Goal: Find specific page/section: Find specific page/section

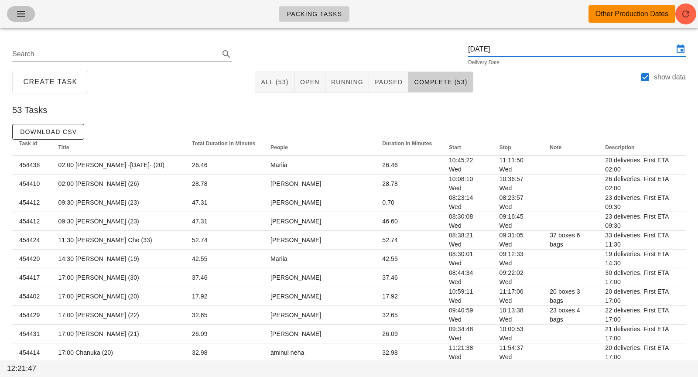
click at [23, 8] on button "button" at bounding box center [21, 14] width 28 height 16
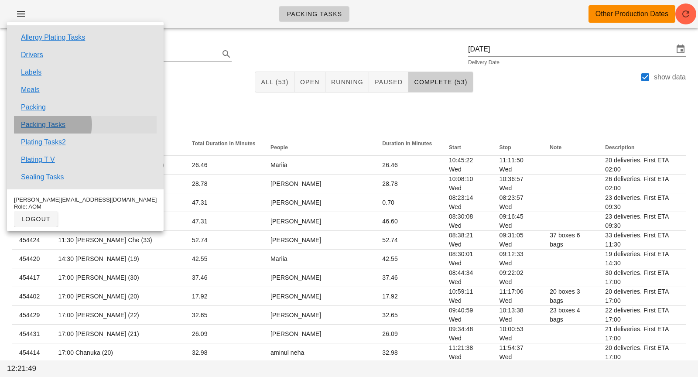
click at [63, 126] on link "Packing Tasks" at bounding box center [43, 125] width 44 height 10
checkbox input "false"
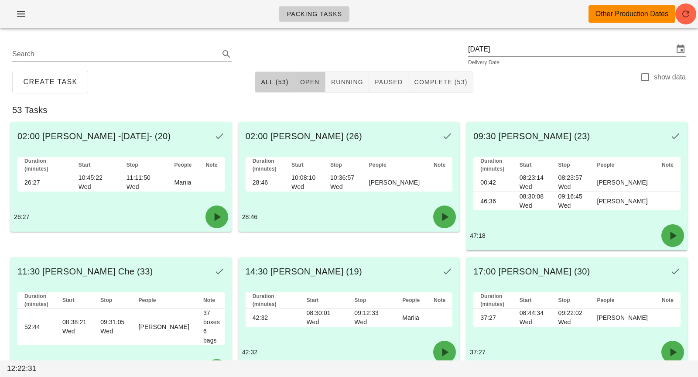
click at [310, 87] on button "Open" at bounding box center [309, 82] width 31 height 21
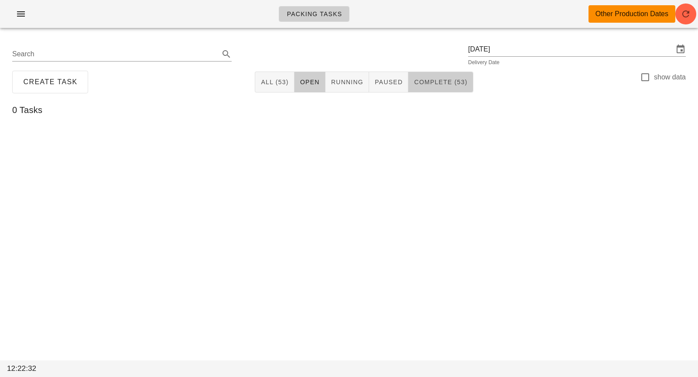
click at [423, 86] on button "Complete (53)" at bounding box center [440, 82] width 65 height 21
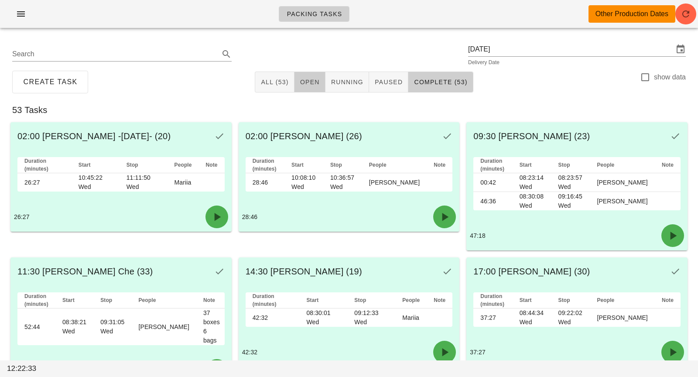
click at [312, 87] on button "Open" at bounding box center [309, 82] width 31 height 21
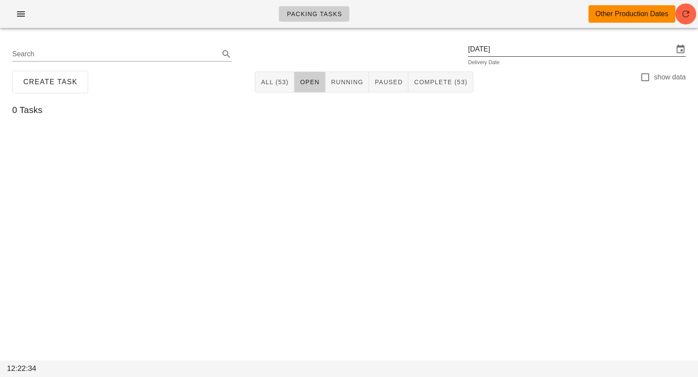
click at [528, 47] on input "[DATE]" at bounding box center [570, 49] width 205 height 14
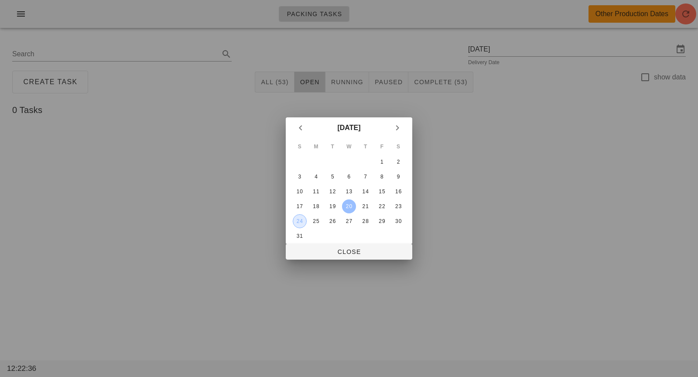
click at [302, 222] on div "24" at bounding box center [299, 221] width 13 height 6
click at [332, 251] on span "Close" at bounding box center [349, 251] width 113 height 7
type input "[DATE]"
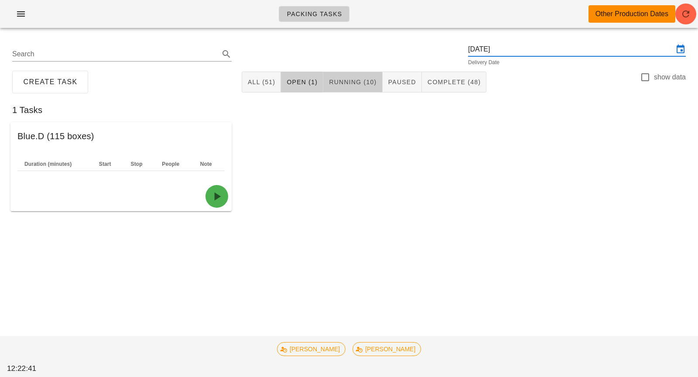
click at [353, 84] on span "Running (10)" at bounding box center [352, 82] width 48 height 7
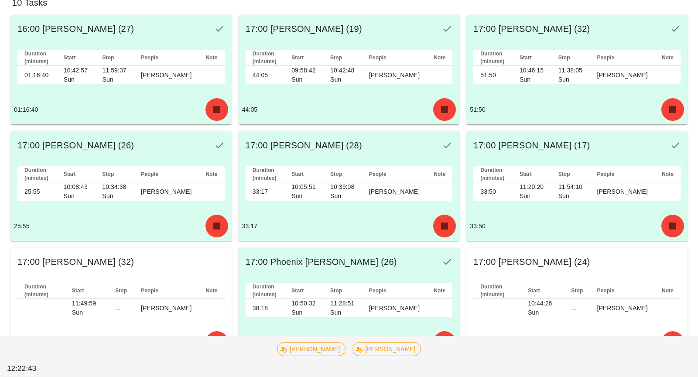
scroll to position [271, 0]
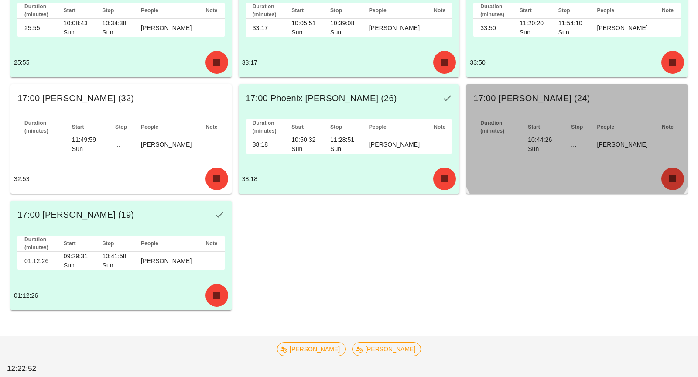
click at [662, 164] on div at bounding box center [576, 179] width 221 height 30
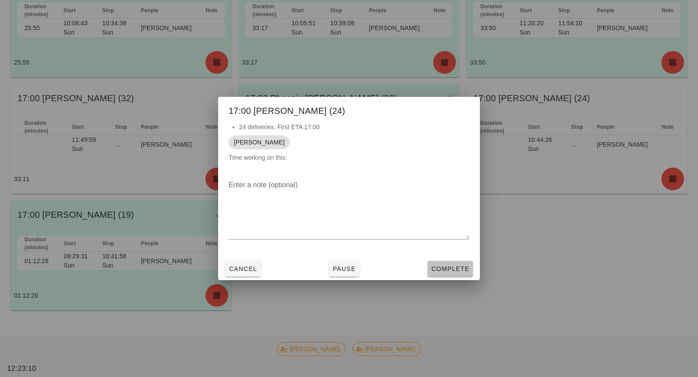
click at [454, 266] on span "Complete" at bounding box center [450, 268] width 38 height 7
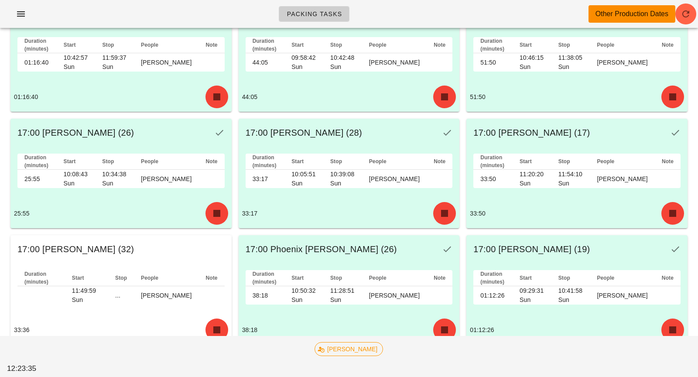
scroll to position [146, 0]
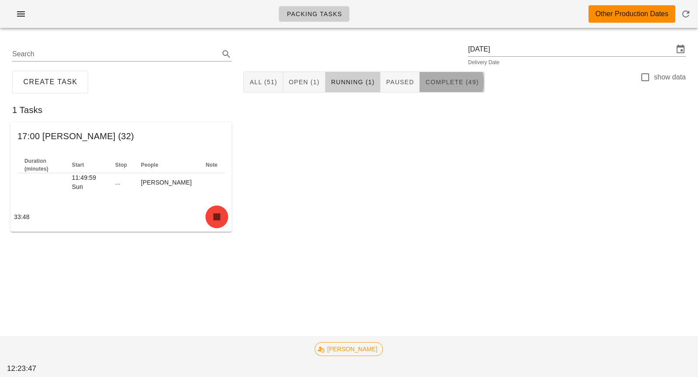
click at [451, 91] on button "Complete (49)" at bounding box center [452, 82] width 65 height 21
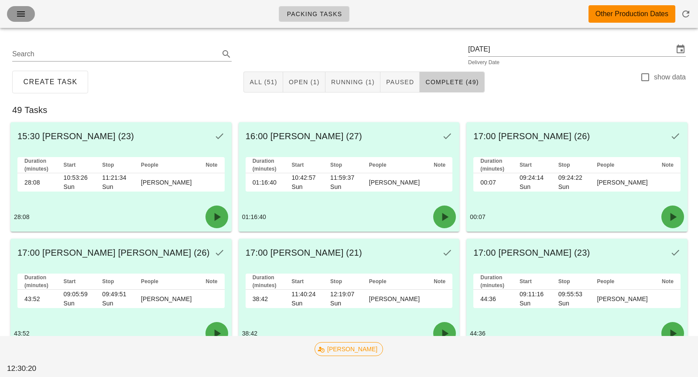
click at [29, 15] on button "button" at bounding box center [21, 14] width 28 height 16
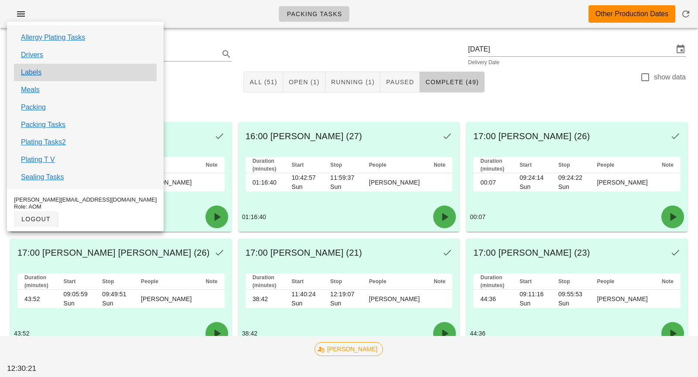
click at [44, 72] on div "Labels" at bounding box center [85, 72] width 143 height 17
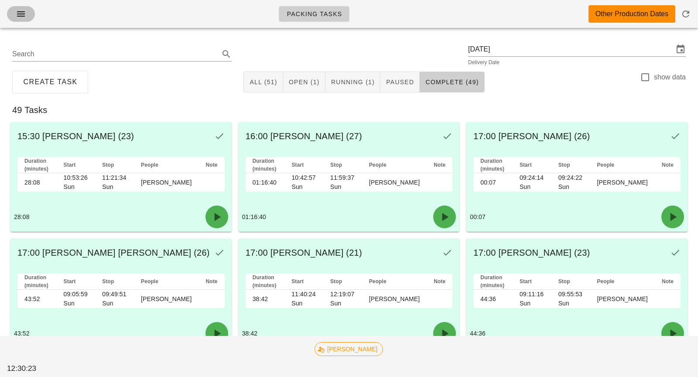
click at [14, 14] on button "button" at bounding box center [21, 14] width 28 height 16
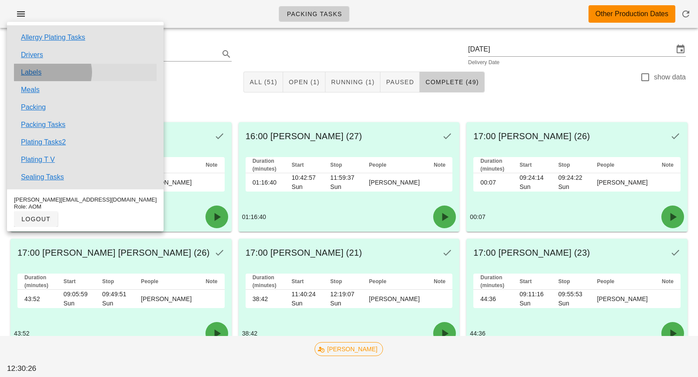
click at [30, 71] on link "Labels" at bounding box center [31, 72] width 20 height 10
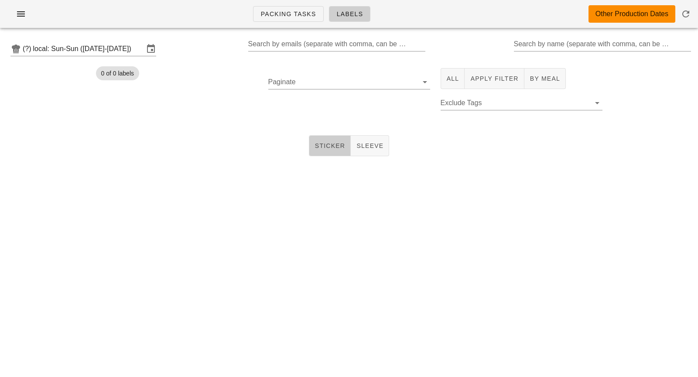
click at [333, 154] on button "Sticker" at bounding box center [330, 145] width 42 height 21
click at [453, 84] on button "All" at bounding box center [452, 78] width 24 height 21
click at [529, 288] on div "Packing Tasks Labels Other Production Dates (?) local: Sun-Sun ([DATE]-[DATE]) …" at bounding box center [349, 188] width 698 height 377
click at [109, 54] on input "local: Sun-Sun ([DATE]-[DATE])" at bounding box center [88, 49] width 111 height 14
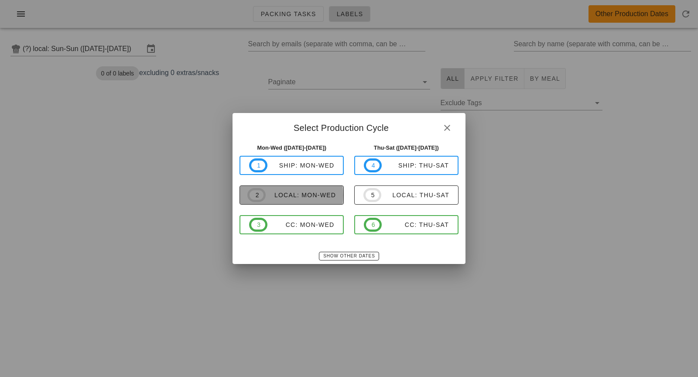
click at [330, 195] on div "local: Mon-Wed" at bounding box center [301, 194] width 70 height 7
type input "local: Mon-Wed ([DATE]-[DATE])"
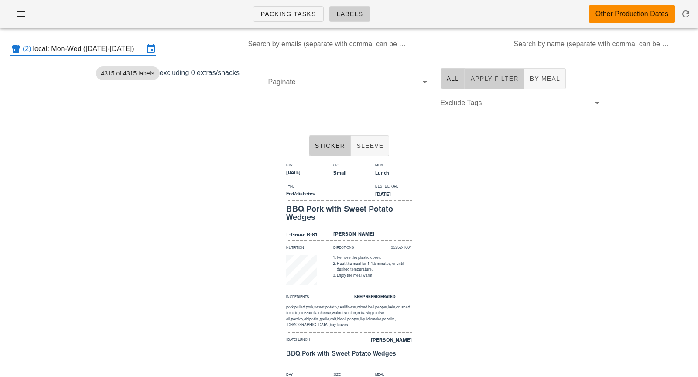
click at [477, 85] on button "Apply Filter" at bounding box center [493, 78] width 59 height 21
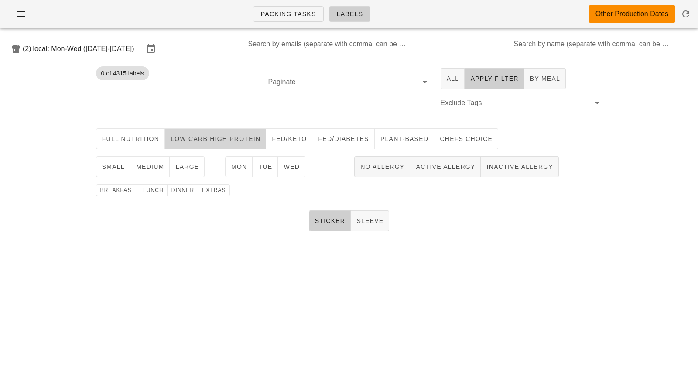
click at [197, 143] on button "Low Carb High Protein" at bounding box center [215, 138] width 101 height 21
click at [157, 169] on span "medium" at bounding box center [150, 166] width 29 height 7
click at [293, 164] on span "Wed" at bounding box center [291, 166] width 17 height 7
click at [177, 191] on span "dinner" at bounding box center [183, 190] width 24 height 6
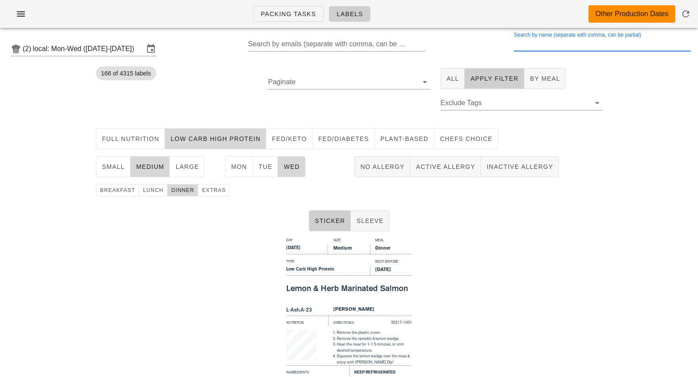
click at [563, 47] on input "Search by name (separate with comma, can be partial)" at bounding box center [602, 44] width 176 height 14
type input "p"
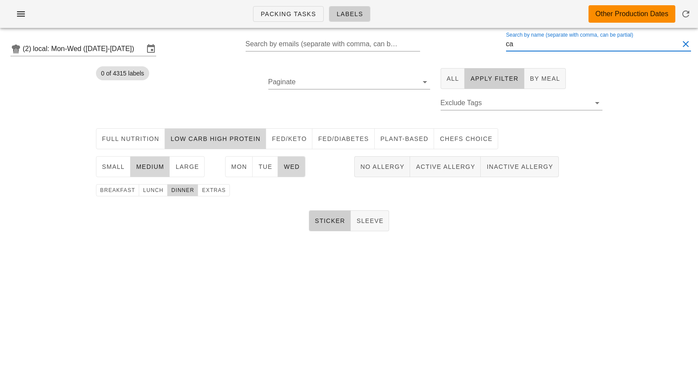
type input "c"
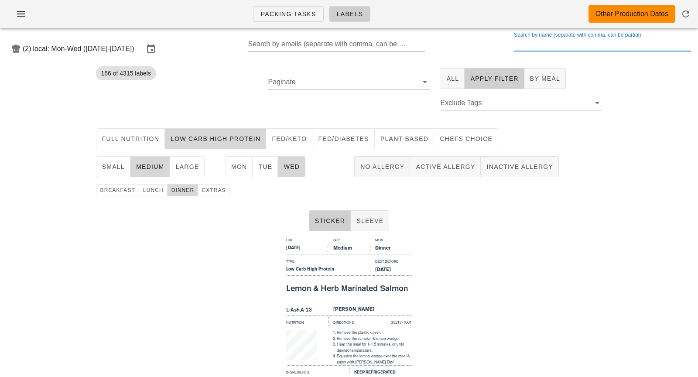
click at [500, 296] on div "Day Size Meal [DATE] Medium Dinner Type Best Before Low Carb High Protein [DATE…" at bounding box center [349, 339] width 698 height 209
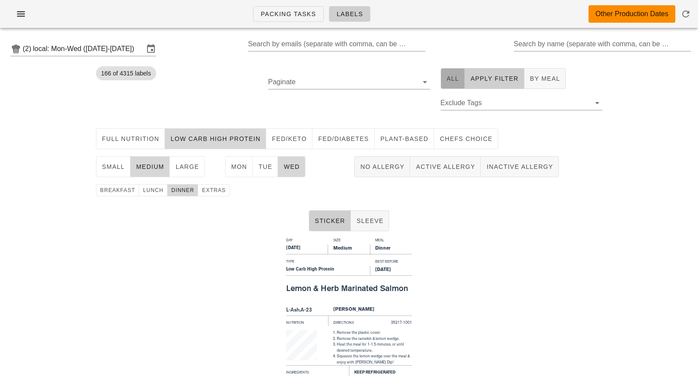
click at [447, 83] on button "All" at bounding box center [452, 78] width 24 height 21
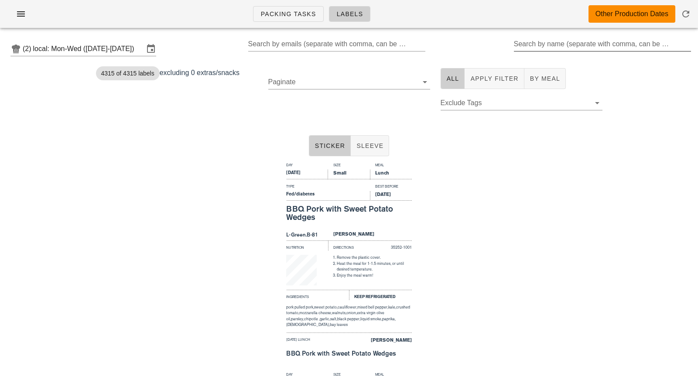
click at [570, 55] on div at bounding box center [603, 58] width 178 height 6
click at [576, 45] on div "Search by name (separate with comma, can be partial)" at bounding box center [602, 44] width 176 height 14
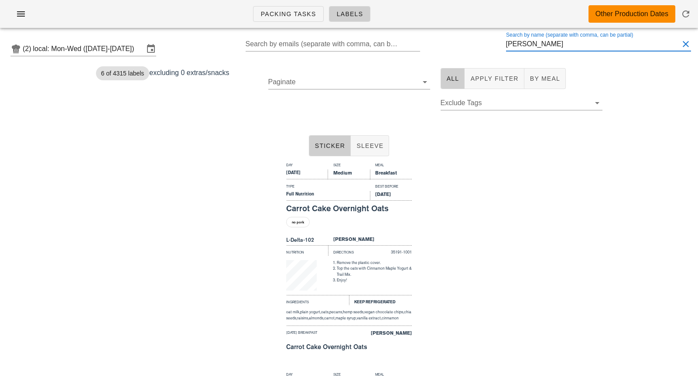
scroll to position [0, 0]
drag, startPoint x: 531, startPoint y: 44, endPoint x: 486, endPoint y: 44, distance: 45.4
click at [486, 44] on div "(2) local: Mon-Wed ([DATE]-[DATE]) Search by emails (separate with comma, can b…" at bounding box center [349, 49] width 698 height 28
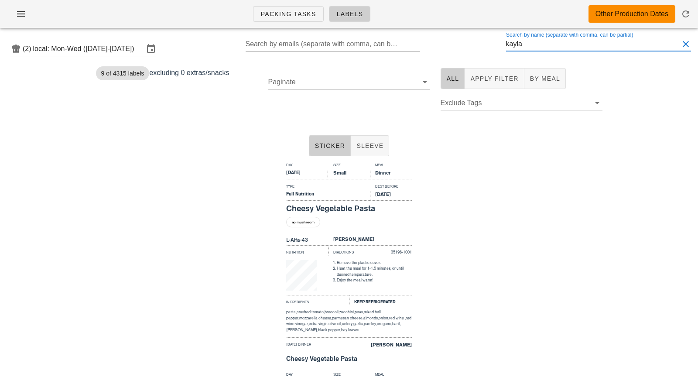
type input "kayla"
drag, startPoint x: 539, startPoint y: 41, endPoint x: 484, endPoint y: 43, distance: 55.0
click at [484, 43] on div "(2) local: Mon-Wed ([DATE]-[DATE]) Search by emails (separate with comma, can b…" at bounding box center [349, 49] width 698 height 28
click at [685, 44] on button "Clear Search by name (separate with comma, can be partial)" at bounding box center [685, 44] width 10 height 10
click at [500, 79] on span "Apply Filter" at bounding box center [494, 78] width 48 height 7
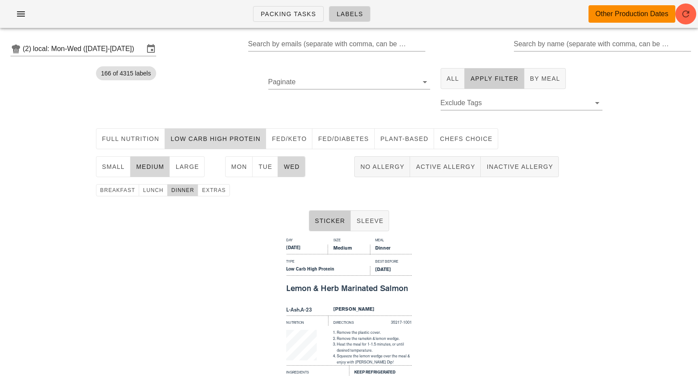
click at [180, 141] on span "Low Carb High Protein" at bounding box center [215, 138] width 90 height 7
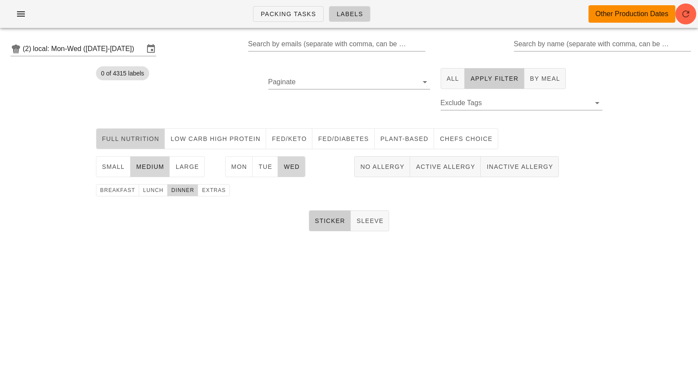
click at [139, 139] on span "Full Nutrition" at bounding box center [131, 138] width 58 height 7
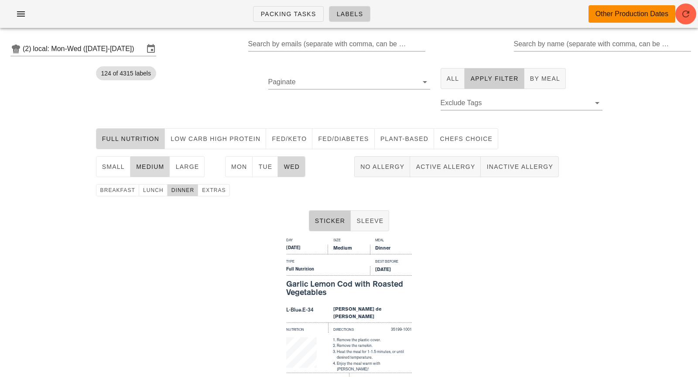
click at [154, 168] on span "medium" at bounding box center [150, 166] width 29 height 7
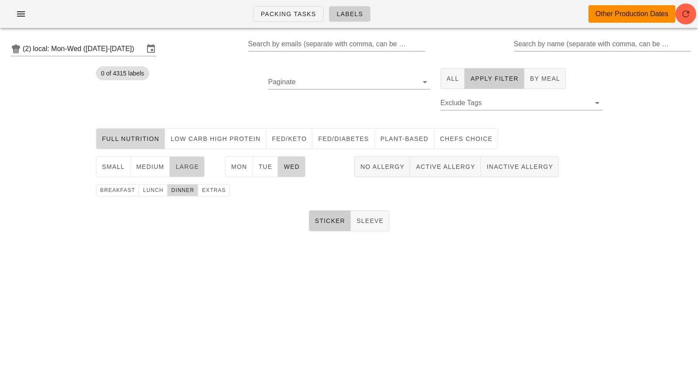
click at [188, 170] on span "large" at bounding box center [187, 166] width 24 height 7
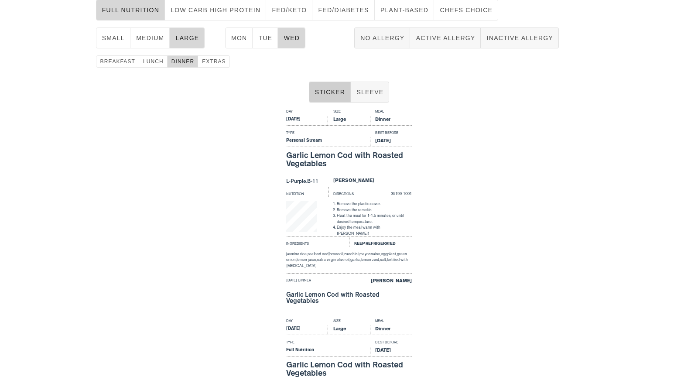
scroll to position [9118, 0]
